Goal: Task Accomplishment & Management: Manage account settings

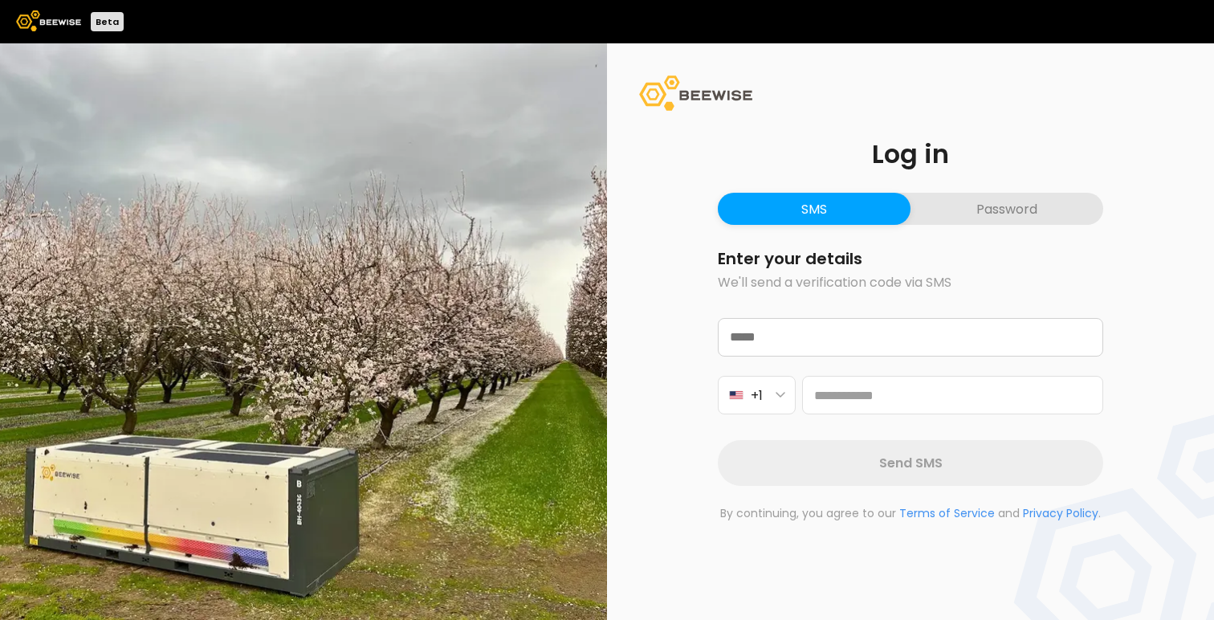
click at [993, 209] on button "Password" at bounding box center [1006, 209] width 193 height 32
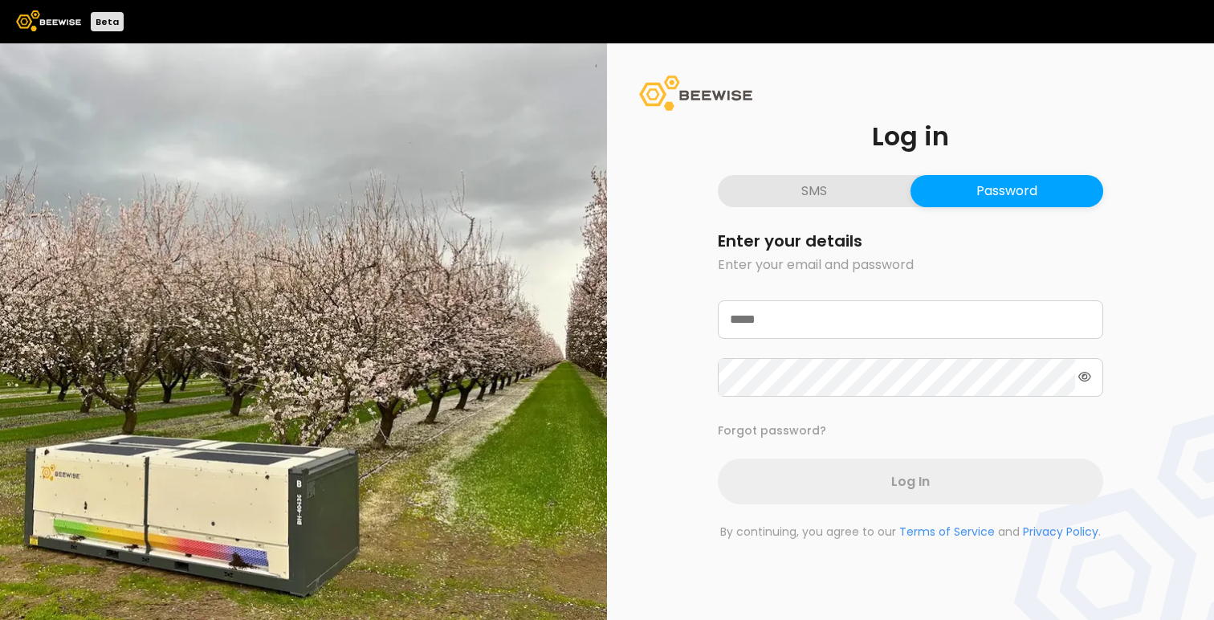
click at [781, 348] on div at bounding box center [910, 348] width 385 height 96
click at [781, 326] on input "email" at bounding box center [911, 319] width 384 height 37
type input "**********"
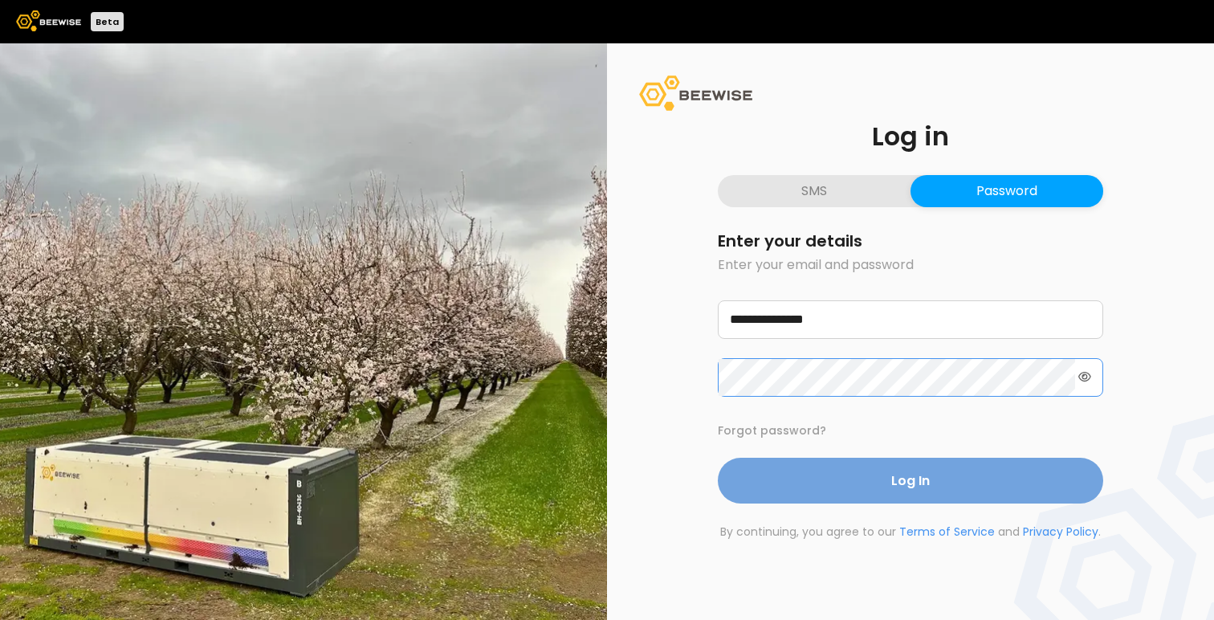
click at [718, 458] on button "Log In" at bounding box center [910, 481] width 385 height 46
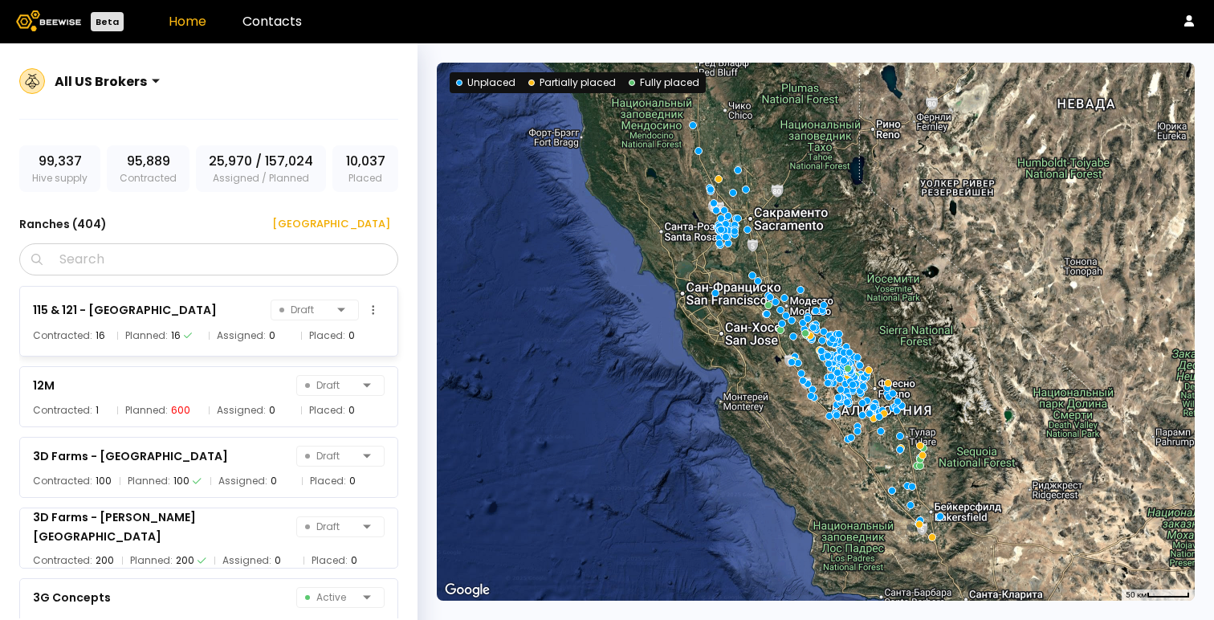
click at [240, 296] on div "115 & 121 - Agriland Draft Contracted: 16 Planned: 16 Assigned: 0 Placed: 0" at bounding box center [208, 321] width 379 height 71
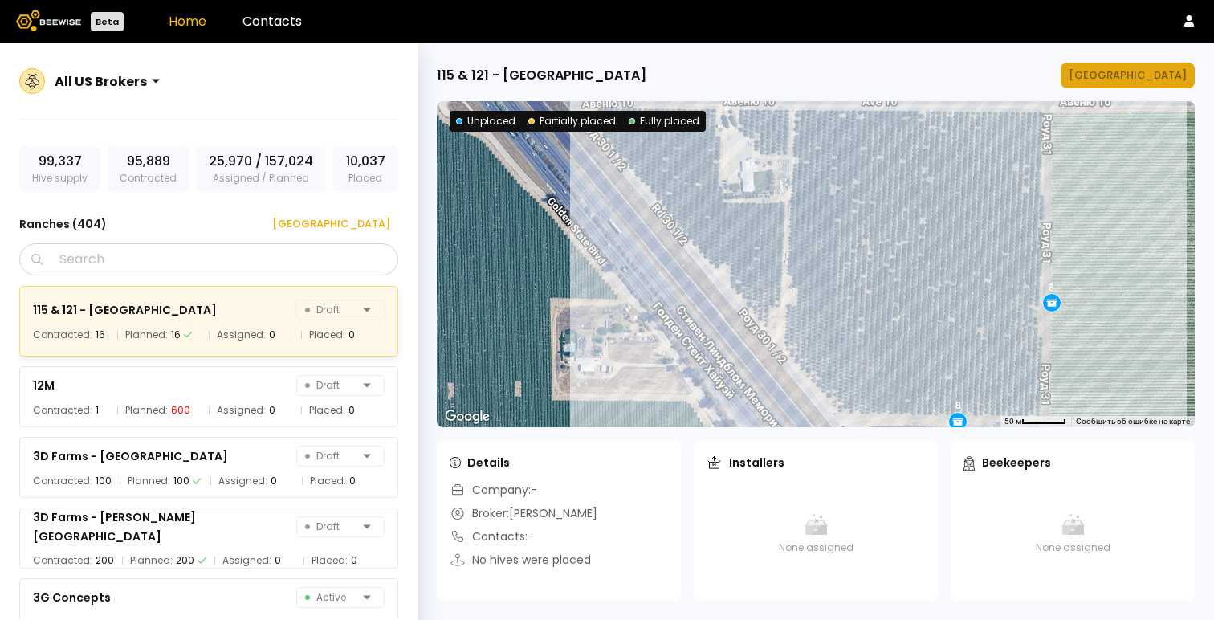
click at [1154, 75] on div "[GEOGRAPHIC_DATA]" at bounding box center [1128, 75] width 118 height 16
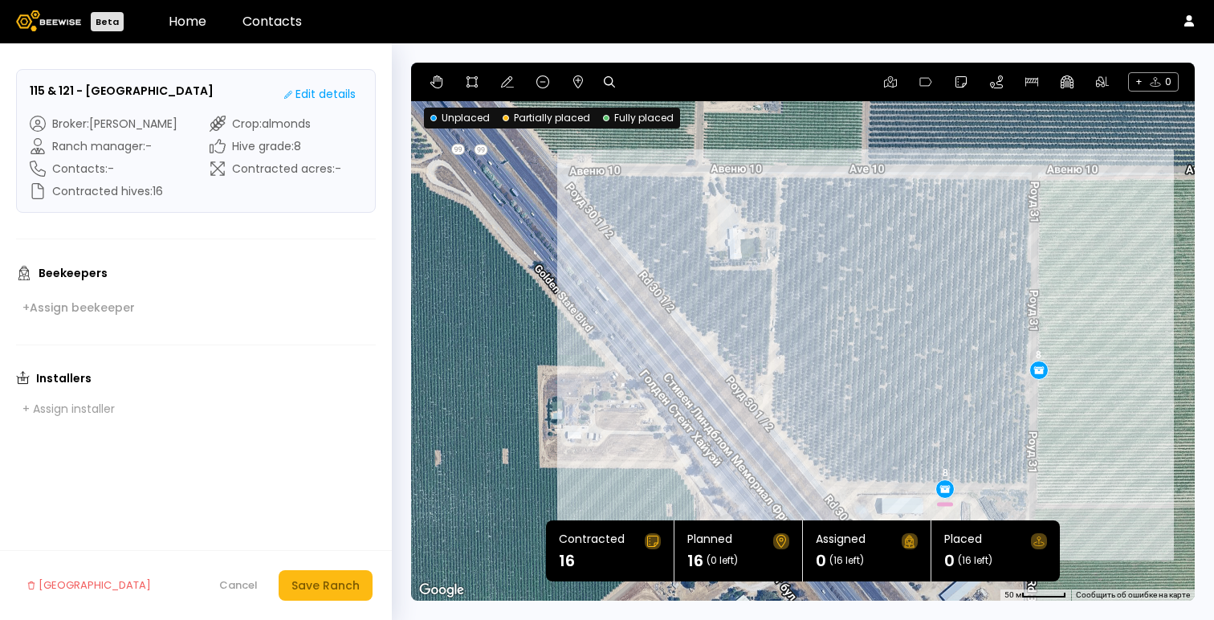
click at [63, 26] on img at bounding box center [48, 20] width 65 height 21
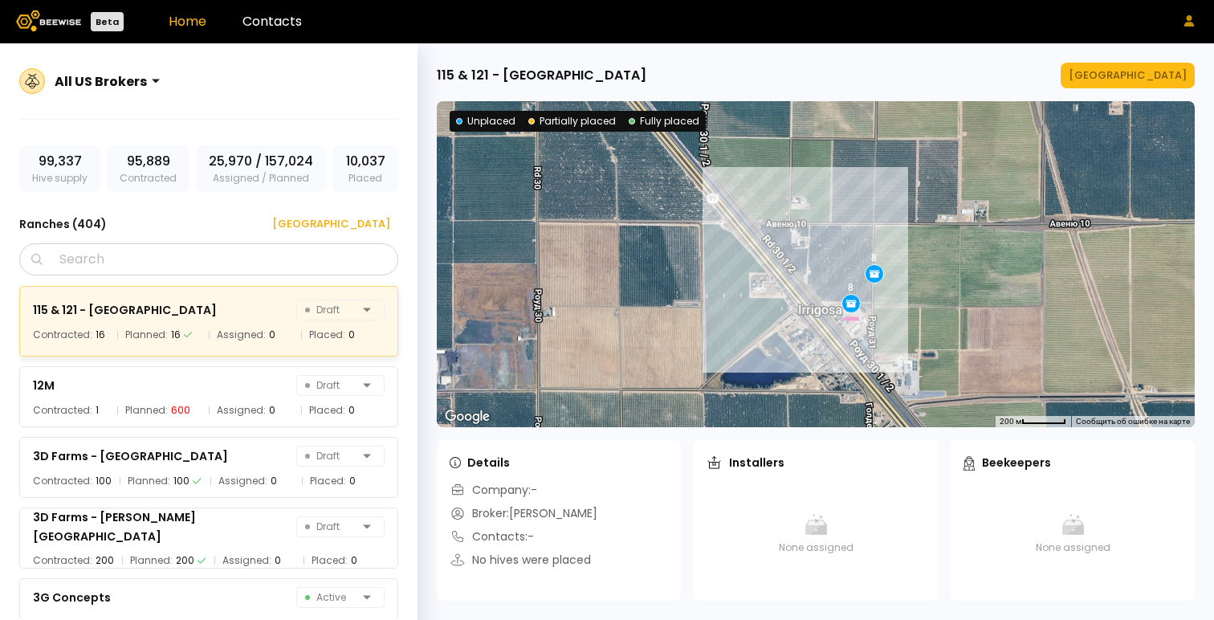
click at [1189, 19] on icon at bounding box center [1189, 20] width 10 height 11
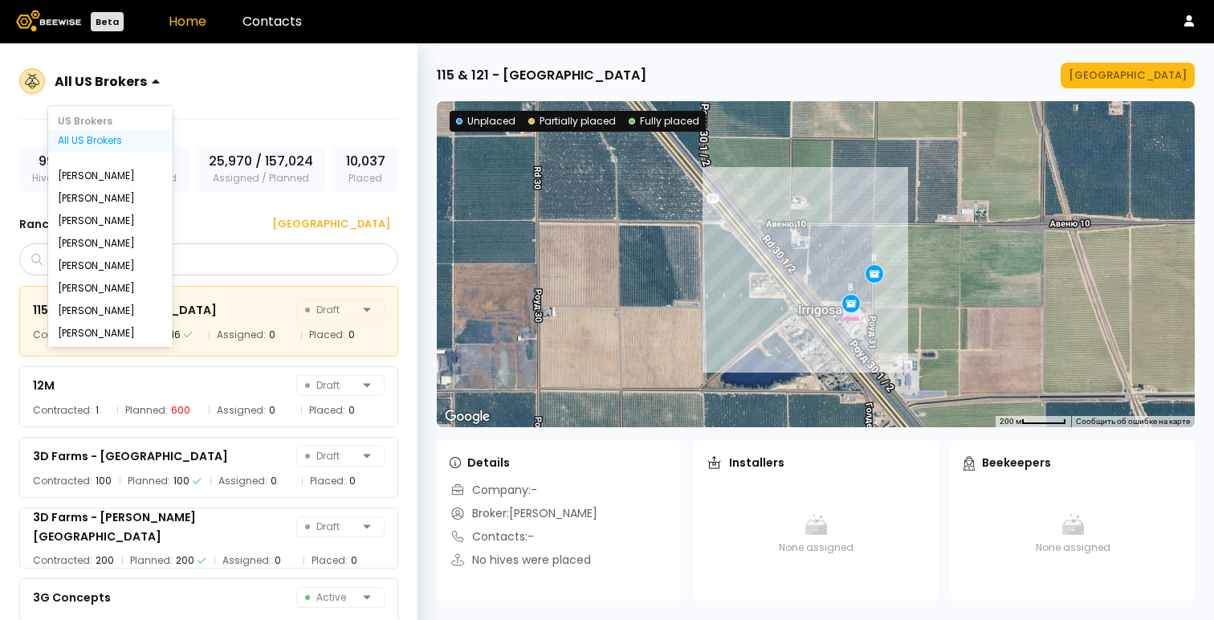
click at [130, 70] on div "All US Brokers" at bounding box center [100, 81] width 105 height 37
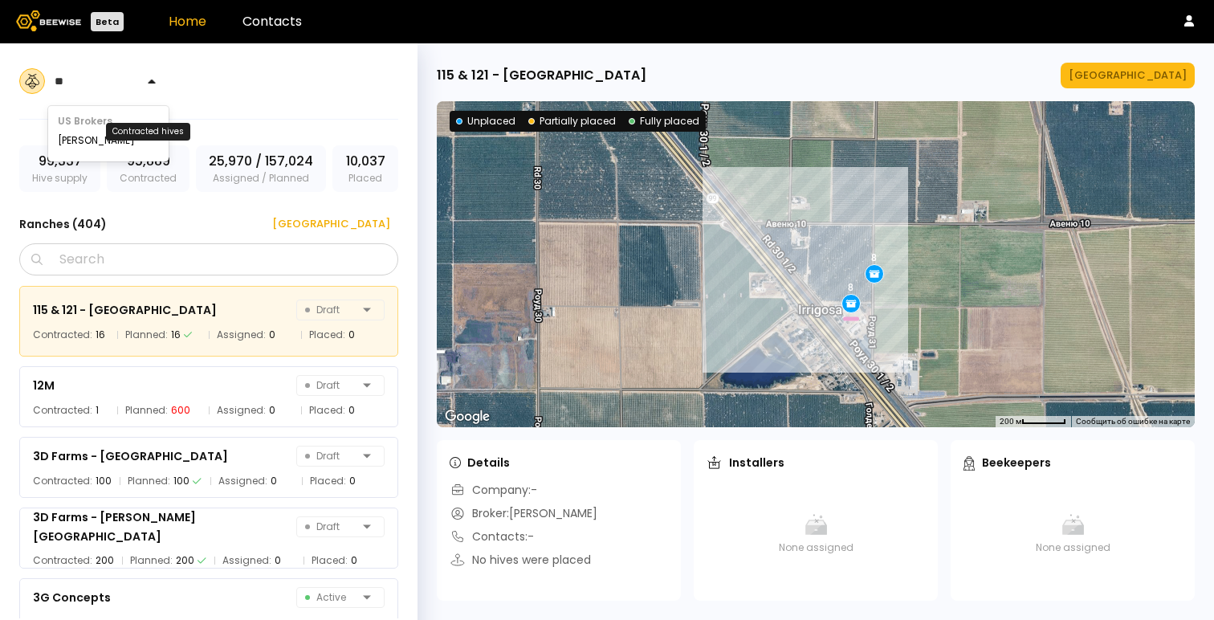
type input "*"
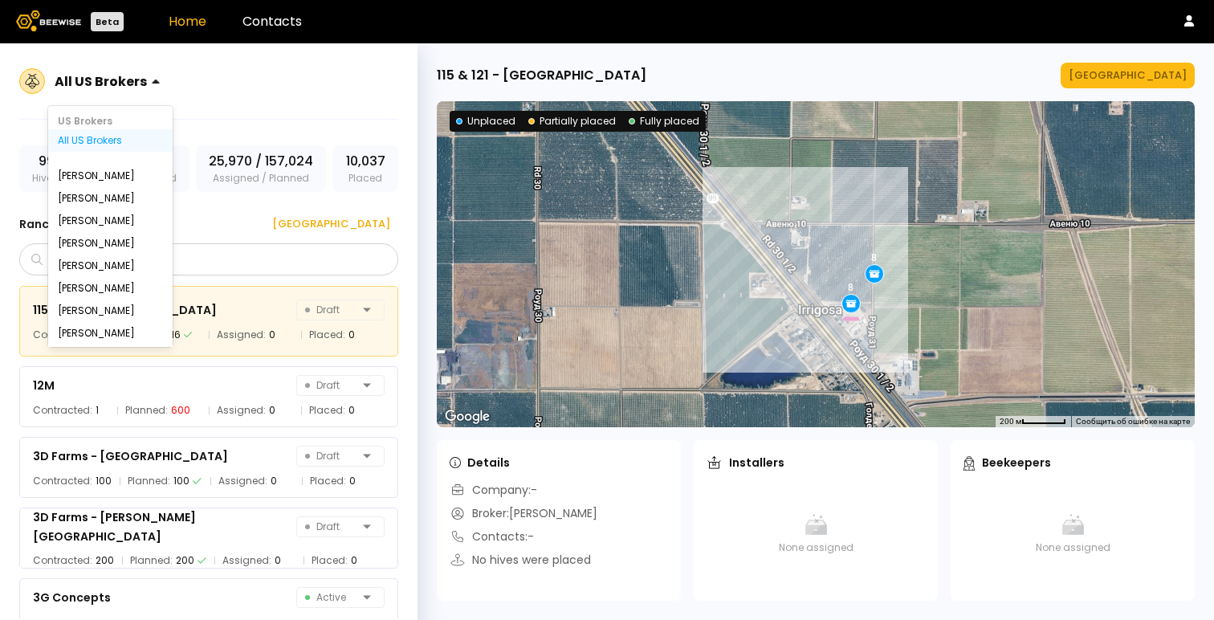
click at [264, 122] on div "99,337 Hive supply 95,889 Contracted 25,970 / 157,024 Assigned / Planned 10,037…" at bounding box center [208, 156] width 379 height 72
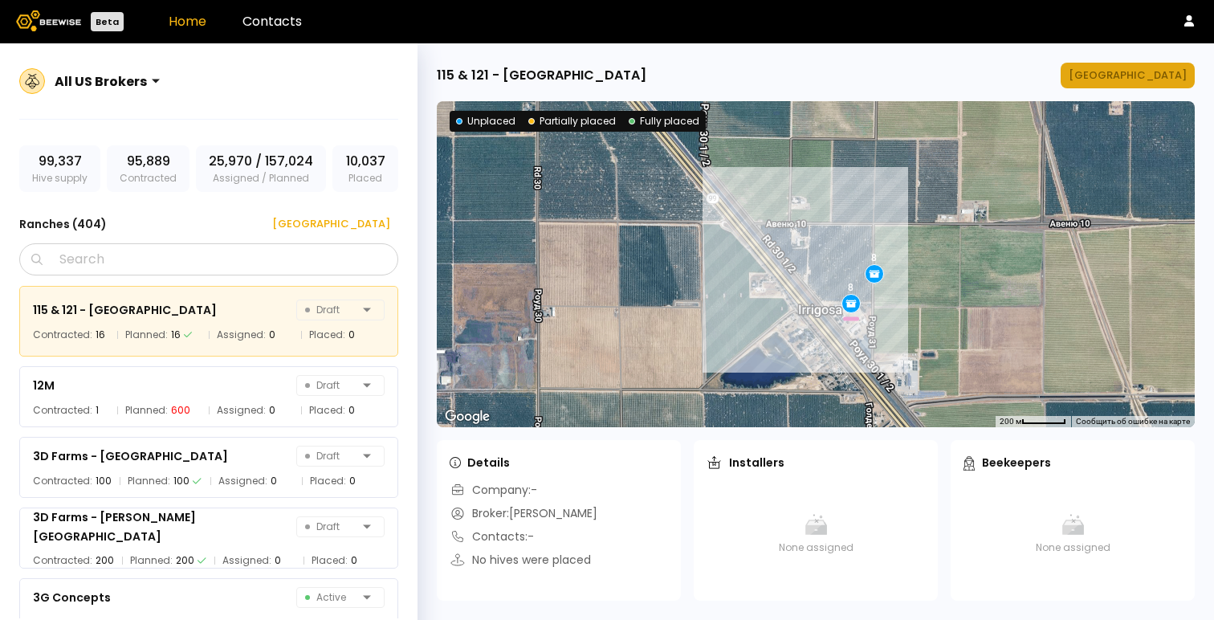
click at [1121, 68] on div "[GEOGRAPHIC_DATA]" at bounding box center [1128, 75] width 118 height 16
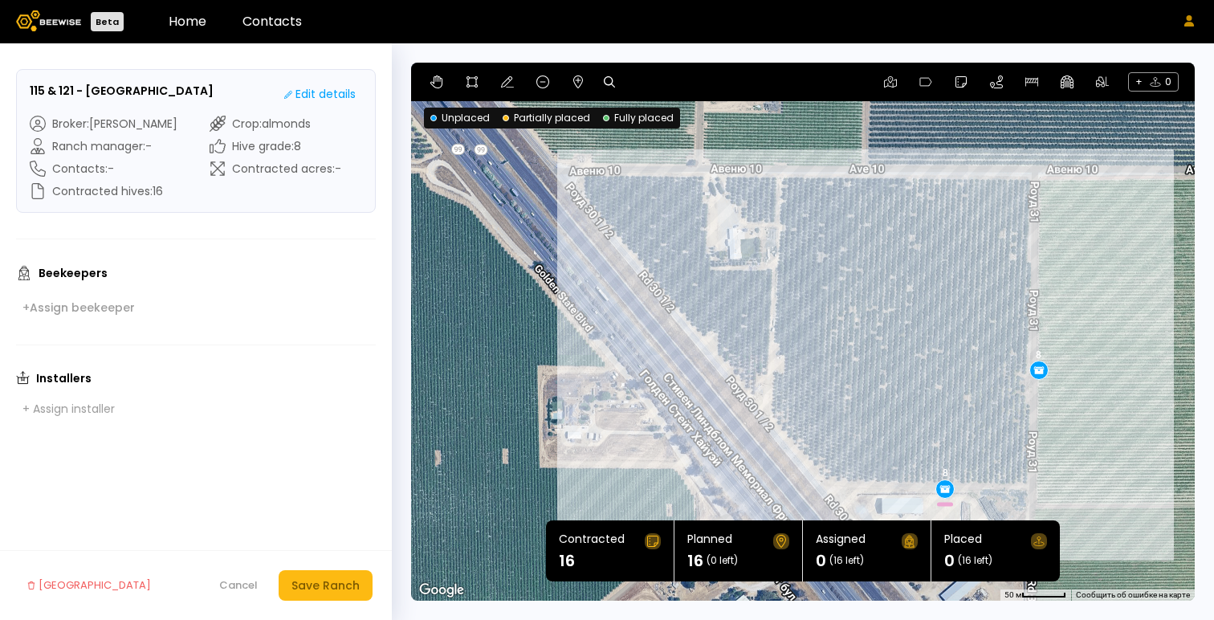
click at [1192, 16] on icon at bounding box center [1188, 20] width 11 height 11
click at [1188, 21] on icon at bounding box center [1188, 20] width 11 height 11
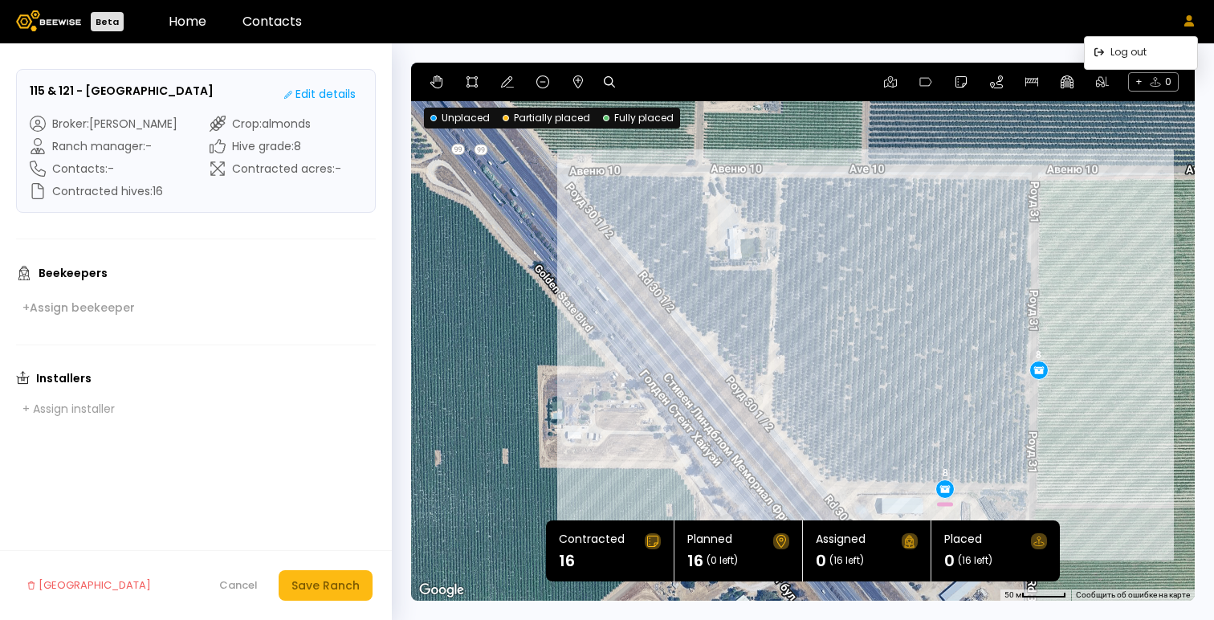
click at [1188, 21] on icon at bounding box center [1188, 20] width 11 height 11
click at [668, 22] on header "Beta Home Contacts" at bounding box center [607, 21] width 1214 height 43
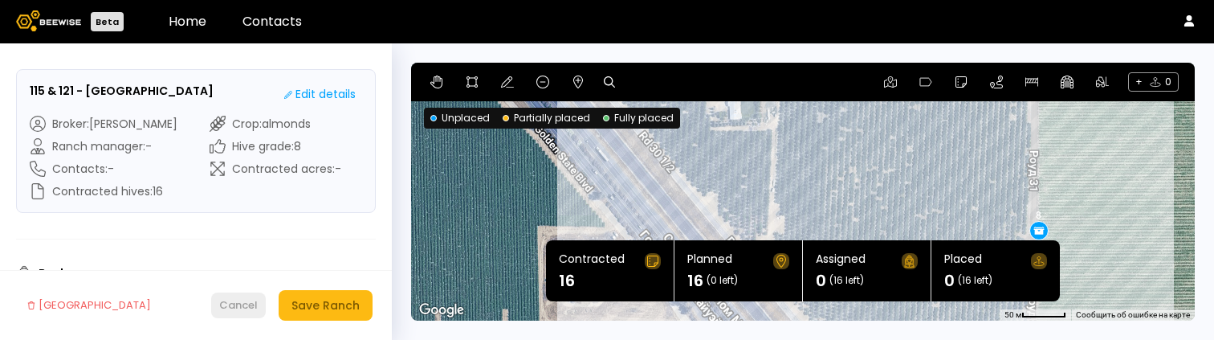
click at [244, 303] on div "Cancel" at bounding box center [238, 305] width 39 height 16
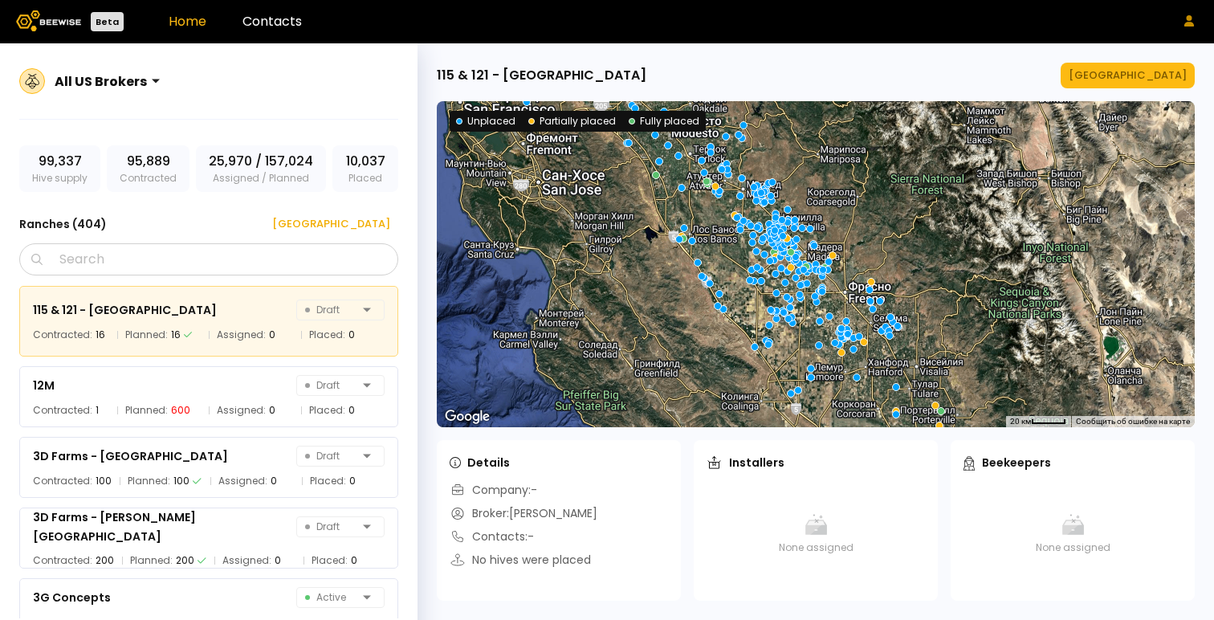
click at [1187, 17] on icon at bounding box center [1189, 20] width 10 height 11
click at [1152, 50] on div "Log out" at bounding box center [1120, 52] width 71 height 31
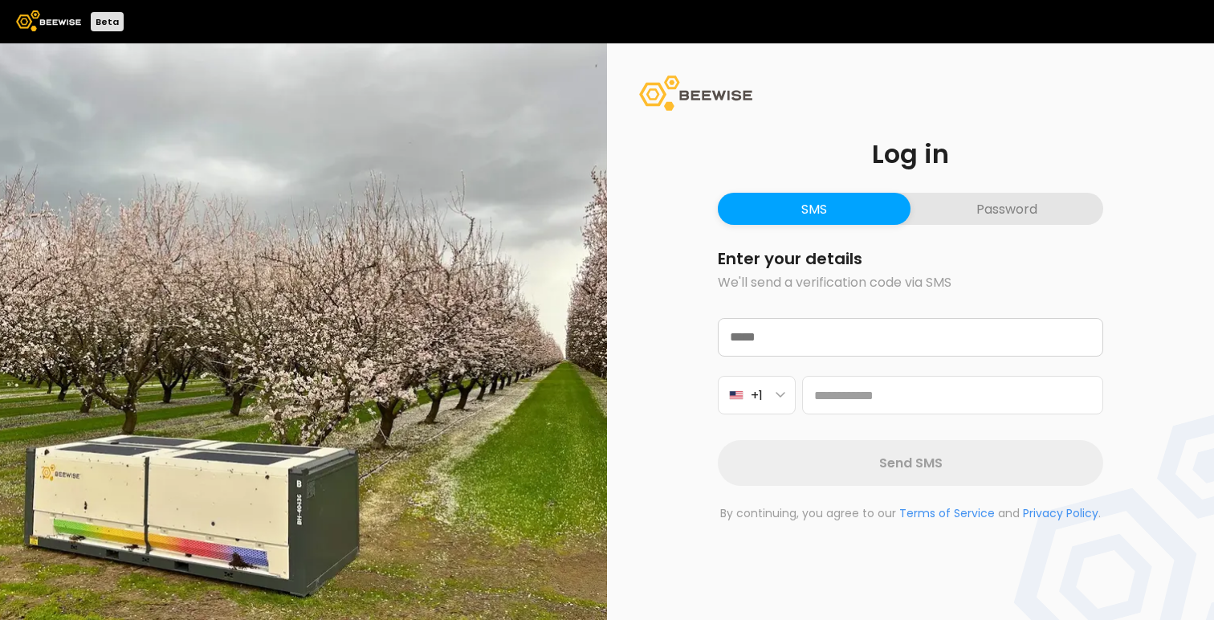
click at [659, 181] on div "Log in SMS Password Enter your details We'll send a verification code via SMS +…" at bounding box center [910, 331] width 607 height 576
